Goal: Task Accomplishment & Management: Manage account settings

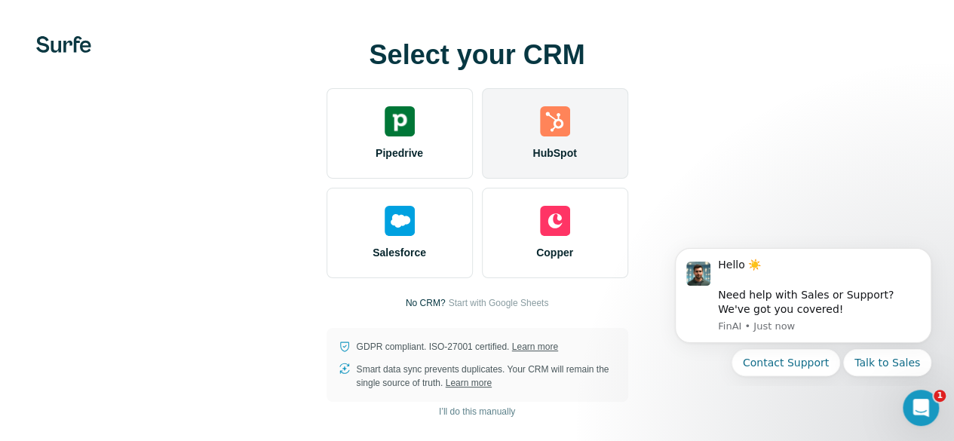
click at [482, 162] on div "HubSpot" at bounding box center [555, 133] width 146 height 91
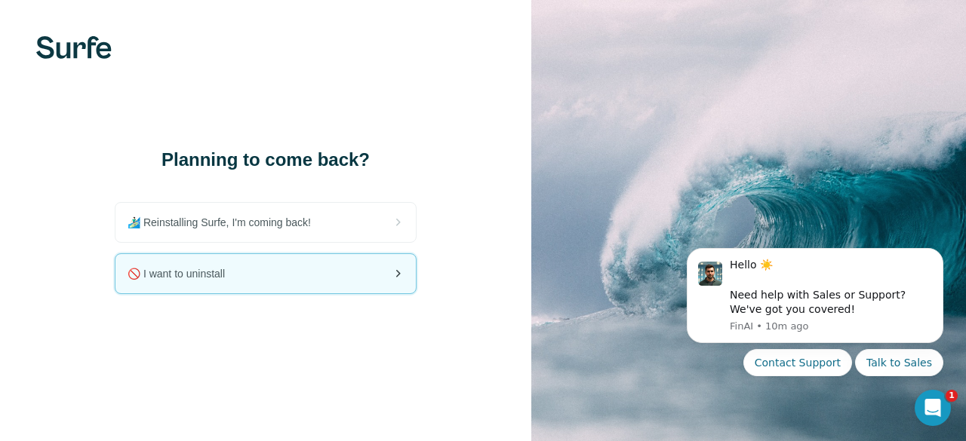
click at [257, 260] on div "🚫 I want to uninstall" at bounding box center [265, 273] width 300 height 39
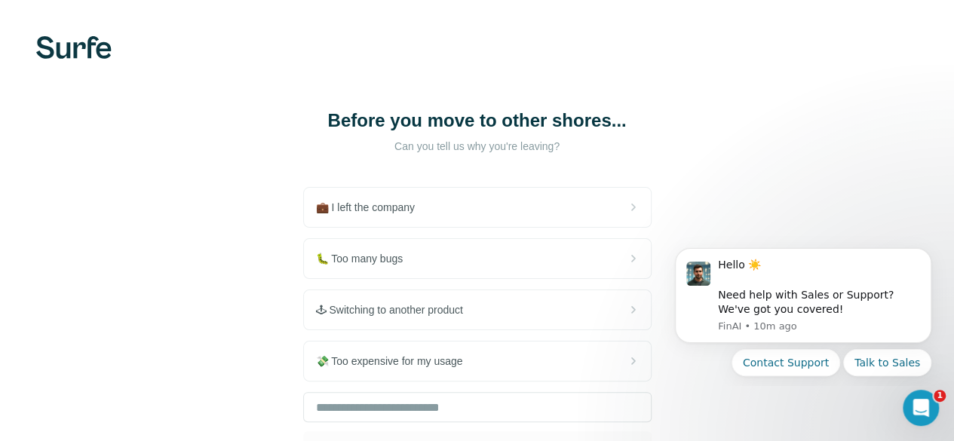
click at [304, 260] on div "🐛 Too many bugs" at bounding box center [477, 258] width 347 height 39
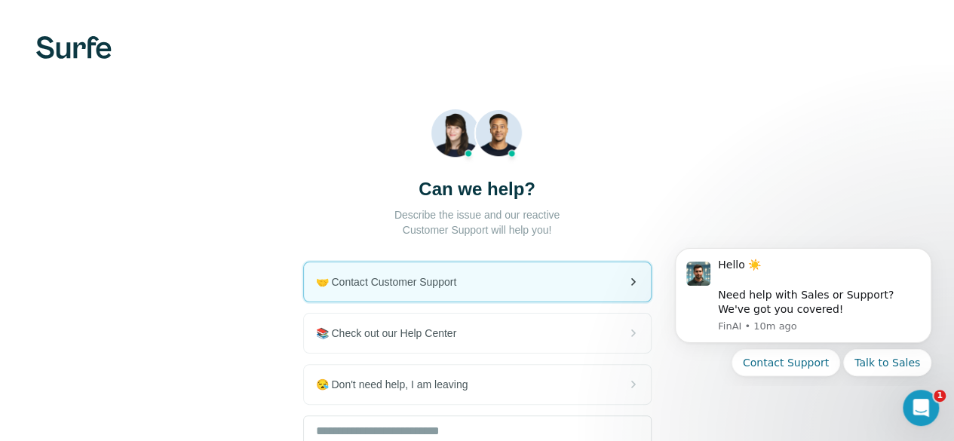
scroll to position [151, 0]
